Goal: Task Accomplishment & Management: Use online tool/utility

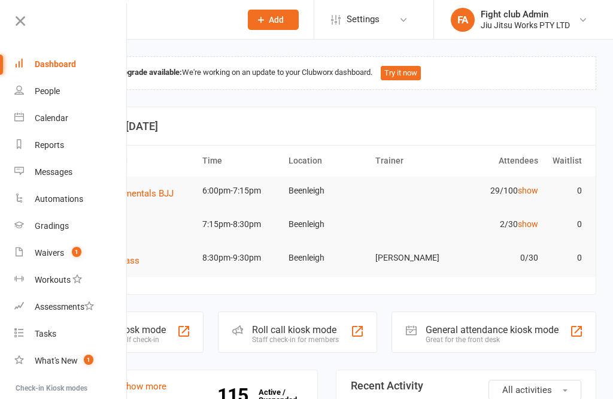
click at [56, 117] on div "Calendar" at bounding box center [52, 118] width 34 height 10
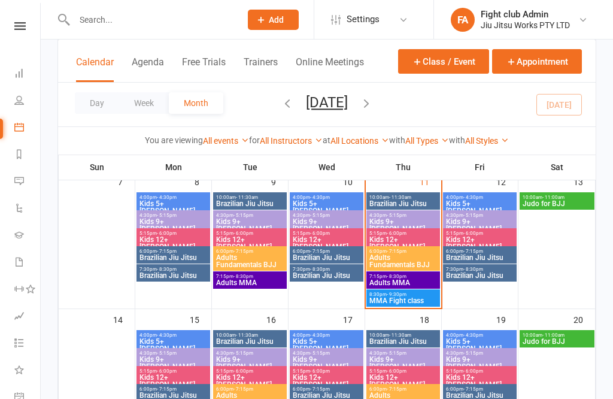
scroll to position [223, 0]
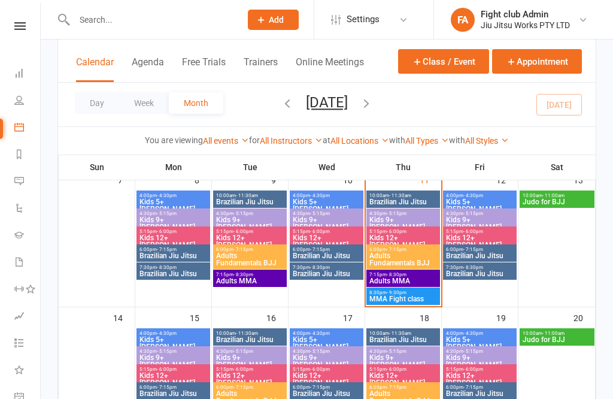
click at [393, 220] on span "Kids 9+ [PERSON_NAME]" at bounding box center [403, 223] width 69 height 14
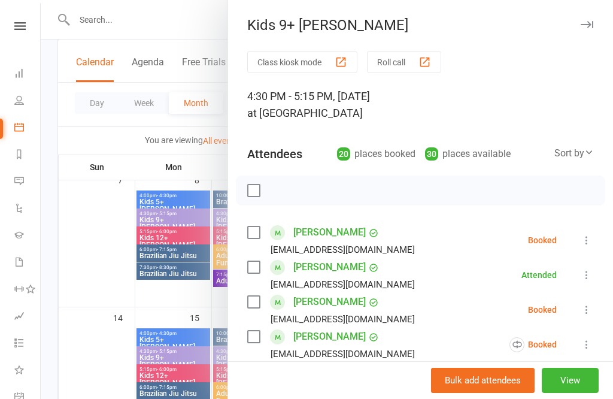
click at [412, 62] on button "Roll call" at bounding box center [404, 62] width 74 height 22
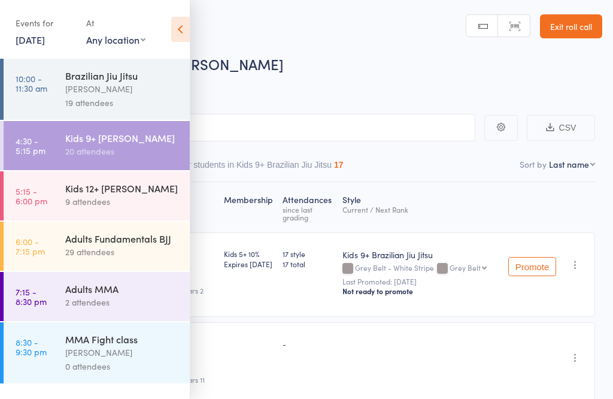
click at [174, 31] on icon at bounding box center [180, 29] width 19 height 25
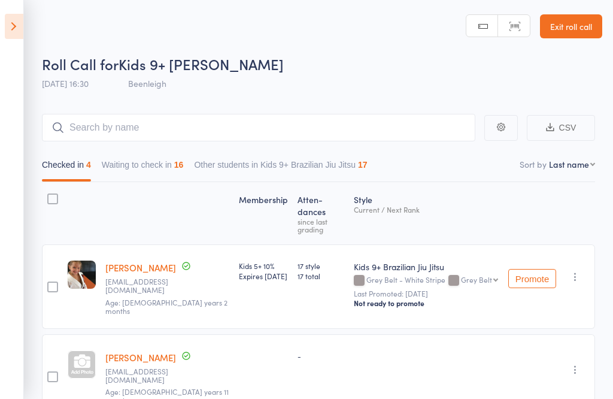
click at [8, 29] on icon at bounding box center [14, 26] width 19 height 25
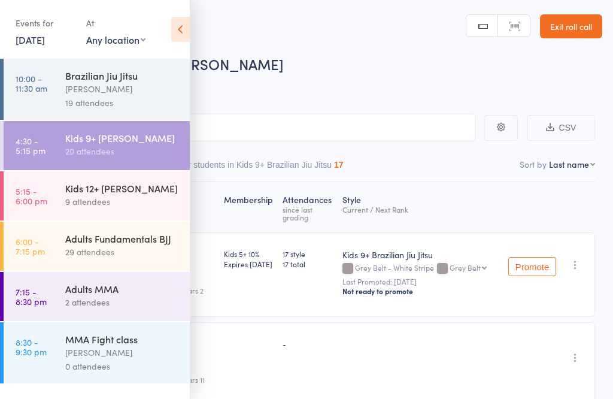
click at [98, 192] on div "Kids 12+ [PERSON_NAME]" at bounding box center [122, 187] width 114 height 13
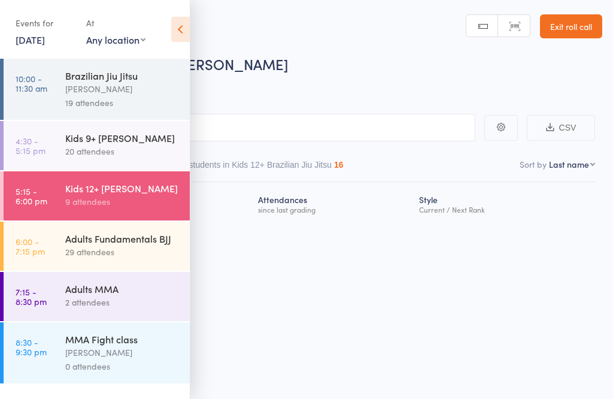
click at [189, 34] on icon at bounding box center [180, 29] width 19 height 25
